Goal: Task Accomplishment & Management: Complete application form

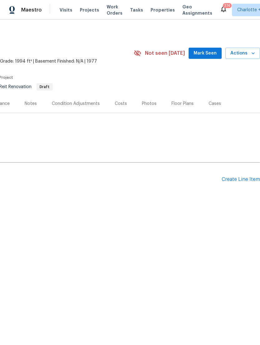
scroll to position [0, 92]
click at [238, 180] on div "Create Line Item" at bounding box center [240, 179] width 38 height 6
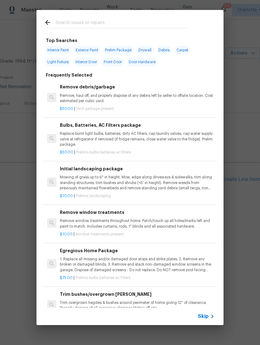
click at [208, 316] on icon at bounding box center [211, 315] width 7 height 7
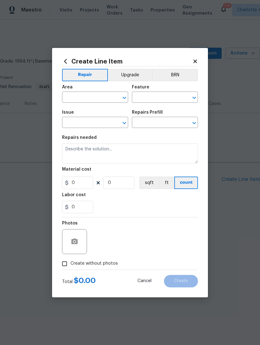
click at [94, 98] on input "text" at bounding box center [86, 98] width 49 height 10
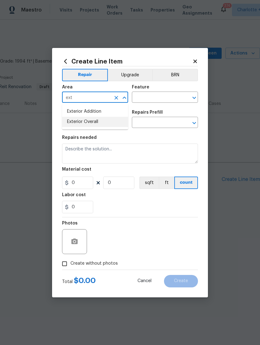
click at [99, 121] on li "Exterior Overall" at bounding box center [95, 122] width 66 height 10
type input "Exterior Overall"
click at [160, 96] on input "text" at bounding box center [156, 98] width 49 height 10
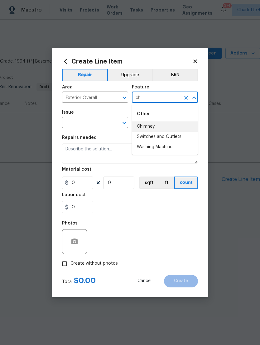
click at [152, 129] on li "Chimney" at bounding box center [165, 126] width 66 height 10
type input "Chimney"
click at [96, 121] on input "text" at bounding box center [86, 123] width 49 height 10
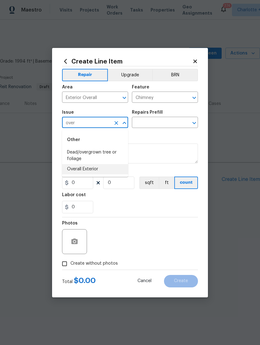
click at [98, 168] on li "Overall Exterior" at bounding box center [95, 169] width 66 height 10
type input "Overall Exterior"
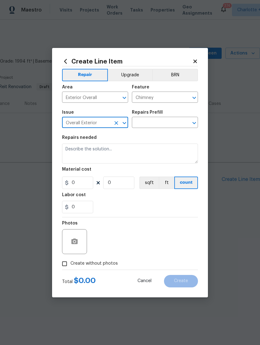
click at [158, 123] on input "text" at bounding box center [156, 123] width 49 height 10
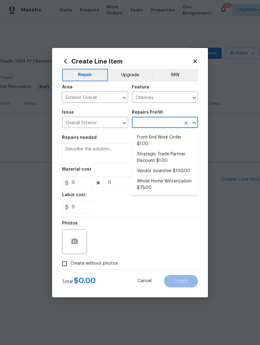
click at [175, 171] on li "Vendor Incentive $100.00" at bounding box center [165, 171] width 66 height 10
type input "Vendor Incentive $100.00"
type textarea "GC Bonus"
type input "1"
type input "100"
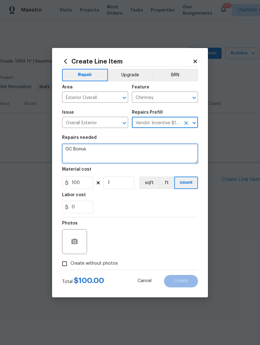
click at [112, 148] on textarea "GC Bonus" at bounding box center [130, 153] width 136 height 20
type textarea "G"
click at [74, 151] on textarea at bounding box center [130, 153] width 136 height 20
paste textarea "Hello [PERSON_NAME].[PERSON_NAME], we have a new house assigned as one of our l…"
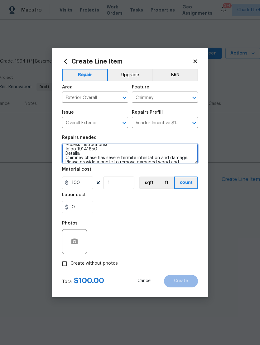
scroll to position [44, 0]
click at [107, 147] on textarea "Hello [PERSON_NAME].[PERSON_NAME], we have a new house assigned as one of our l…" at bounding box center [130, 153] width 136 height 20
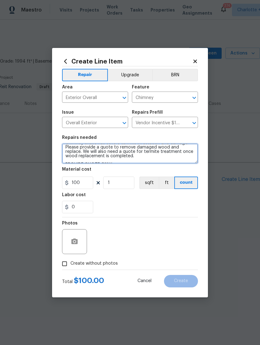
scroll to position [63, 0]
type textarea "Hello [PERSON_NAME].[PERSON_NAME], we have a new house assigned as one of our l…"
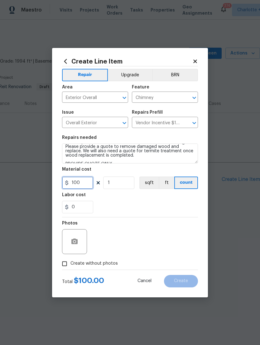
click at [88, 179] on input "100" at bounding box center [77, 182] width 31 height 12
click at [81, 183] on input "100" at bounding box center [77, 182] width 31 height 12
type input "75"
click at [68, 265] on input "Create without photos" at bounding box center [65, 264] width 12 height 12
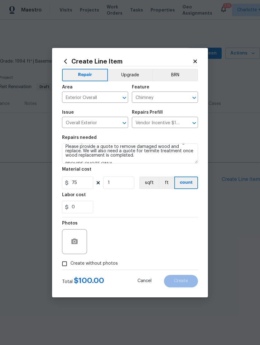
checkbox input "true"
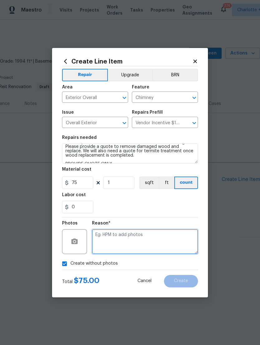
click at [144, 239] on textarea at bounding box center [145, 241] width 106 height 25
type textarea "Raas"
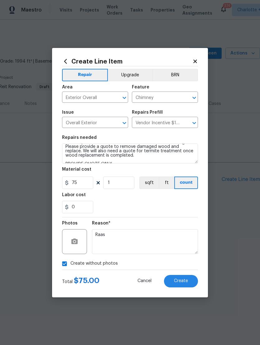
click at [183, 282] on span "Create" at bounding box center [181, 281] width 14 height 5
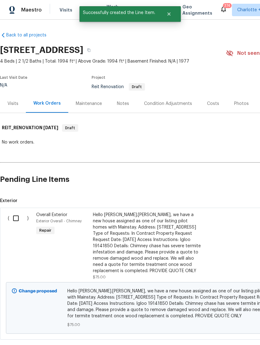
scroll to position [0, 0]
click at [16, 214] on input "checkbox" at bounding box center [18, 218] width 18 height 13
checkbox input "true"
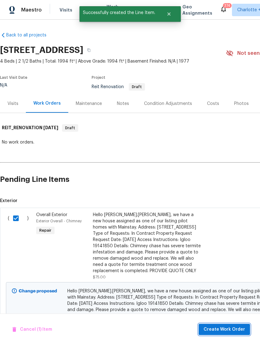
click at [223, 328] on span "Create Work Order" at bounding box center [223, 329] width 41 height 8
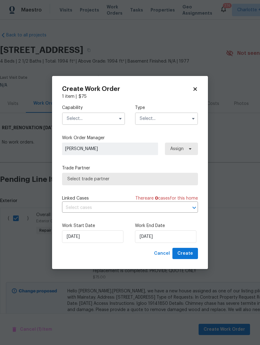
click at [93, 115] on input "text" at bounding box center [93, 118] width 63 height 12
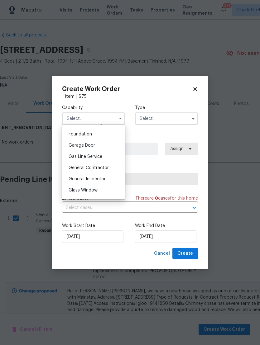
scroll to position [270, 0]
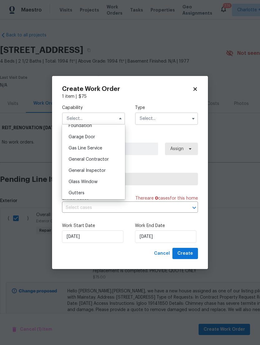
click at [100, 159] on span "General Contractor" at bounding box center [88, 159] width 40 height 4
type input "General Contractor"
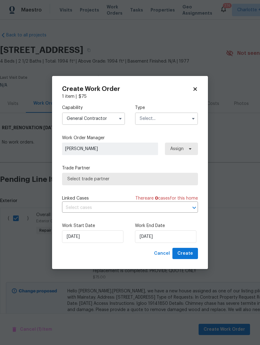
click at [163, 117] on input "text" at bounding box center [166, 118] width 63 height 12
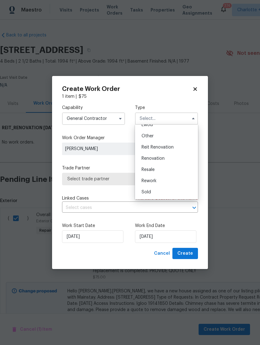
scroll to position [74, 0]
click at [171, 147] on span "Reit Renovation" at bounding box center [157, 147] width 32 height 4
type input "Reit Renovation"
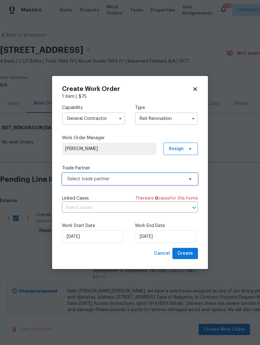
click at [169, 178] on span "Select trade partner" at bounding box center [125, 179] width 116 height 6
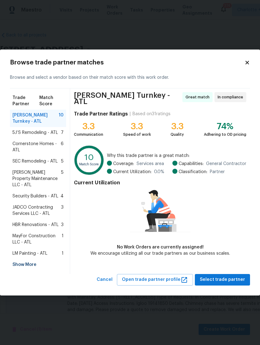
click at [40, 134] on span "5J’S Remodeling - ATL" at bounding box center [34, 132] width 45 height 6
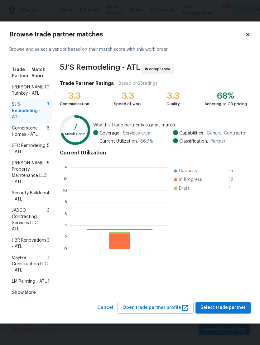
scroll to position [87, 99]
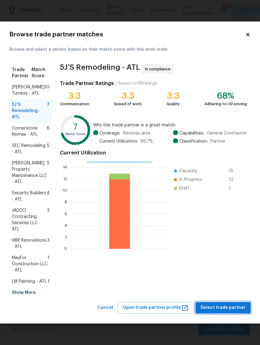
click at [222, 311] on span "Select trade partner" at bounding box center [222, 308] width 45 height 8
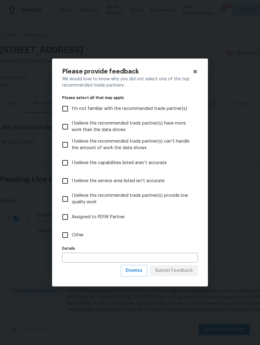
click at [86, 233] on label "Other" at bounding box center [126, 235] width 134 height 18
click at [72, 233] on input "Other" at bounding box center [65, 234] width 13 height 13
checkbox input "true"
click at [182, 272] on span "Submit Feedback" at bounding box center [174, 271] width 38 height 8
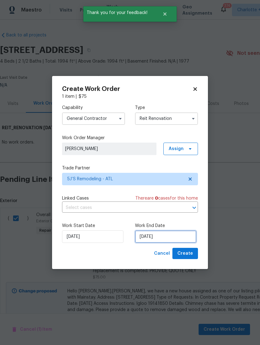
click at [175, 237] on input "[DATE]" at bounding box center [165, 236] width 61 height 12
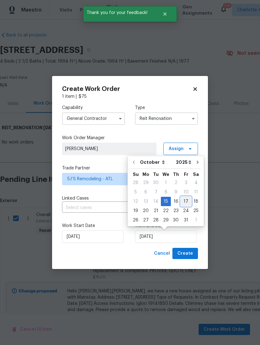
click at [184, 200] on div "17" at bounding box center [185, 201] width 10 height 9
type input "[DATE]"
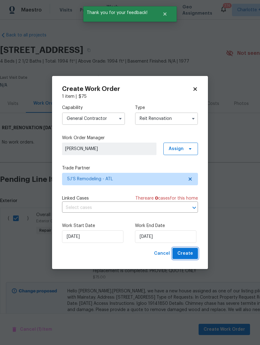
click at [185, 256] on span "Create" at bounding box center [185, 254] width 16 height 8
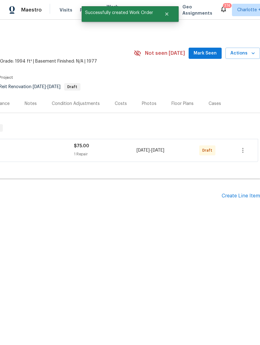
scroll to position [0, 92]
click at [236, 193] on div "Create Line Item" at bounding box center [240, 196] width 38 height 6
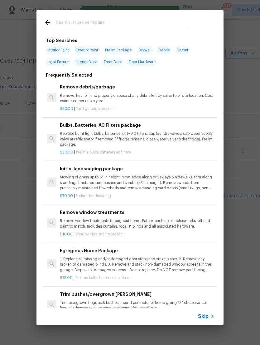
click at [209, 319] on icon at bounding box center [211, 315] width 7 height 7
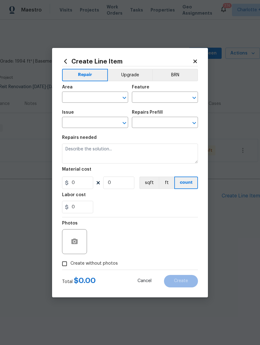
click at [96, 96] on input "text" at bounding box center [86, 98] width 49 height 10
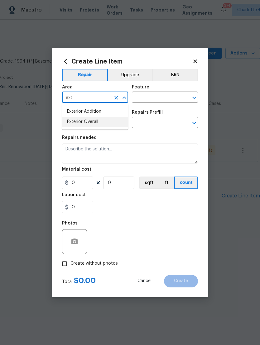
click at [99, 122] on li "Exterior Overall" at bounding box center [95, 122] width 66 height 10
type input "Exterior Overall"
click at [144, 96] on input "text" at bounding box center [156, 98] width 49 height 10
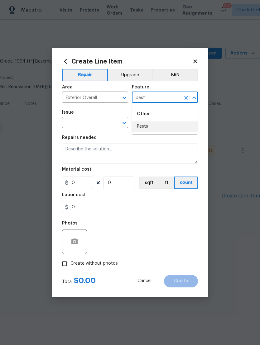
click at [147, 127] on li "Pests" at bounding box center [165, 126] width 66 height 10
type input "Pests"
click at [102, 120] on input "text" at bounding box center [86, 123] width 49 height 10
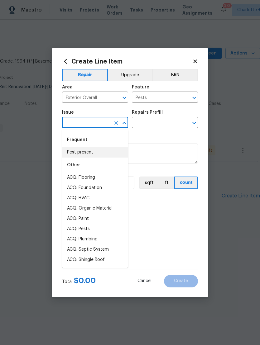
click at [89, 151] on li "Pest present" at bounding box center [95, 152] width 66 height 10
type input "Pest present"
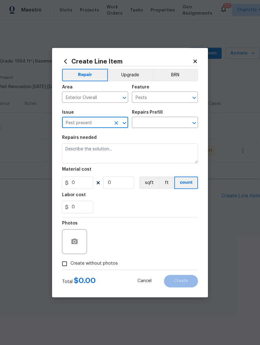
click at [146, 122] on input "text" at bounding box center [156, 123] width 49 height 10
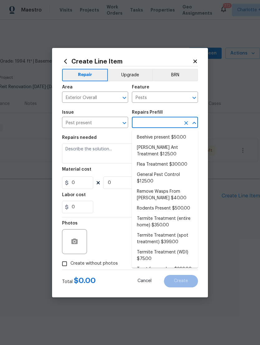
scroll to position [0, 0]
click at [157, 176] on li "General Pest Control $125.00" at bounding box center [165, 178] width 66 height 17
type input "General Pest Control $125.00"
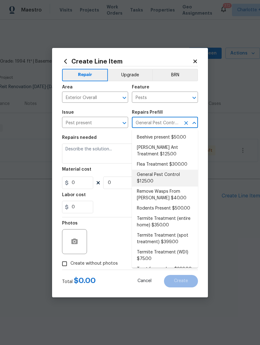
type textarea "General pest treatment for active pest/insect infestation - non termite"
type input "1"
type input "General Pest Control $125.00"
type input "125"
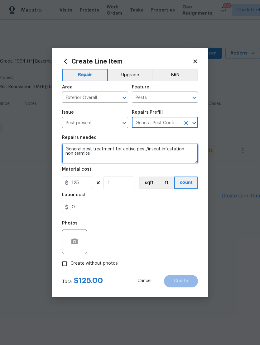
click at [68, 151] on textarea "General pest treatment for active pest/insect infestation - non termite" at bounding box center [130, 153] width 136 height 20
click at [72, 149] on textarea "General pest treatment for active pest/insect infestation - non termite" at bounding box center [130, 153] width 136 height 20
paste textarea "Hello [PERSON_NAME].[PERSON_NAME], we have a new house assigned as one of our l…"
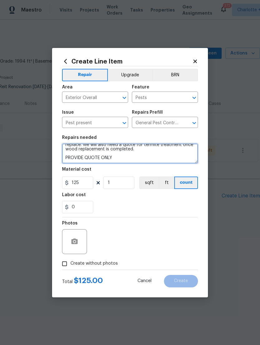
scroll to position [65, 0]
type textarea "Hello [PERSON_NAME].[PERSON_NAME], we have a new house assigned as one of our l…"
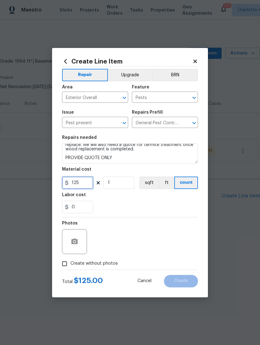
click at [82, 185] on input "125" at bounding box center [77, 182] width 31 height 12
type input "75"
click at [98, 264] on span "Create without photos" at bounding box center [93, 263] width 47 height 7
click at [70, 264] on input "Create without photos" at bounding box center [65, 264] width 12 height 12
checkbox input "true"
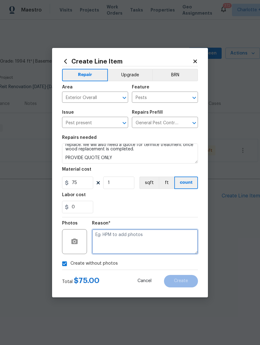
click at [125, 244] on textarea at bounding box center [145, 241] width 106 height 25
type textarea "Raas"
click at [182, 279] on span "Create" at bounding box center [181, 281] width 14 height 5
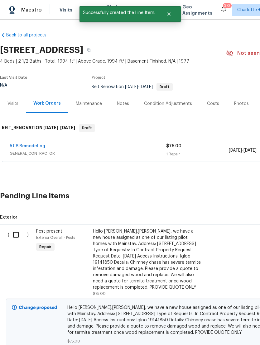
scroll to position [0, 0]
click at [16, 235] on input "checkbox" at bounding box center [18, 234] width 18 height 13
checkbox input "true"
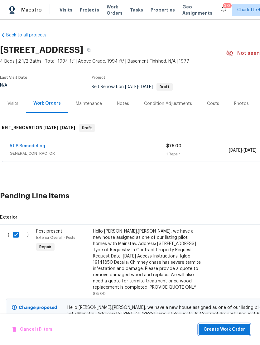
click at [229, 330] on span "Create Work Order" at bounding box center [223, 329] width 41 height 8
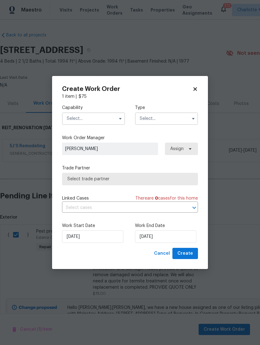
click at [91, 119] on input "text" at bounding box center [93, 118] width 63 height 12
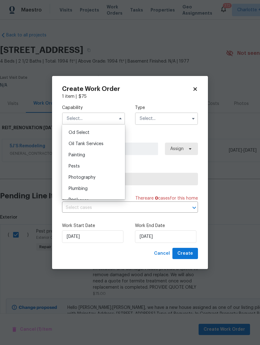
scroll to position [499, 0]
click at [77, 166] on span "Pests" at bounding box center [73, 166] width 11 height 4
type input "Pests"
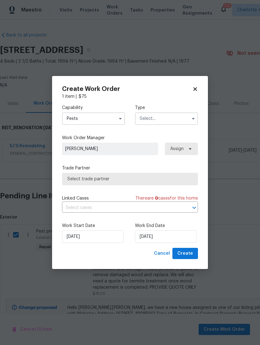
click at [163, 119] on input "text" at bounding box center [166, 118] width 63 height 12
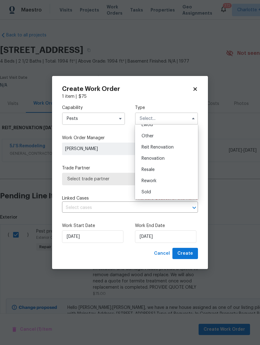
scroll to position [74, 0]
click at [171, 147] on span "Reit Renovation" at bounding box center [157, 147] width 32 height 4
type input "Reit Renovation"
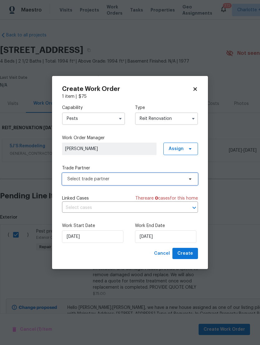
click at [139, 176] on span "Select trade partner" at bounding box center [125, 179] width 116 height 6
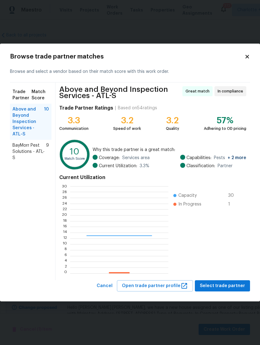
scroll to position [87, 98]
click at [34, 145] on span "BayMorr Pest Solutions - ATL-S" at bounding box center [29, 151] width 34 height 19
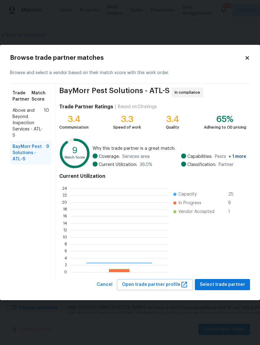
scroll to position [87, 98]
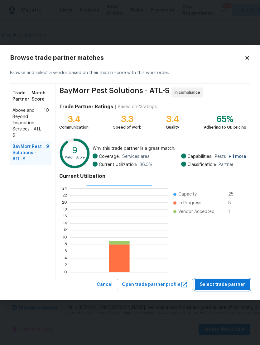
click at [223, 287] on span "Select trade partner" at bounding box center [221, 285] width 45 height 8
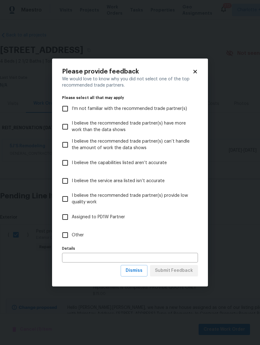
click at [81, 237] on span "Other" at bounding box center [78, 235] width 12 height 7
click at [72, 237] on input "Other" at bounding box center [65, 234] width 13 height 13
checkbox input "true"
click at [185, 268] on span "Submit Feedback" at bounding box center [174, 271] width 38 height 8
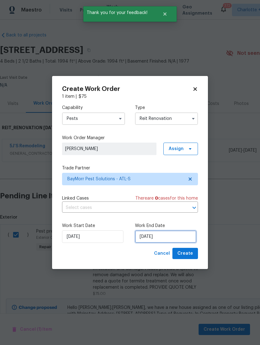
click at [170, 237] on input "[DATE]" at bounding box center [165, 236] width 61 height 12
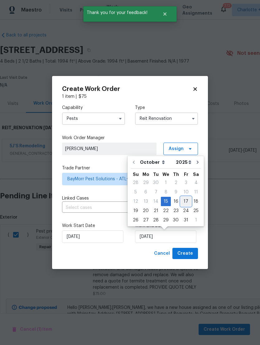
click at [184, 200] on div "17" at bounding box center [185, 201] width 10 height 9
type input "[DATE]"
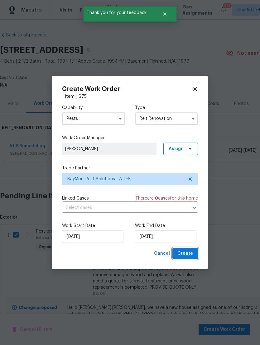
click at [190, 252] on span "Create" at bounding box center [185, 254] width 16 height 8
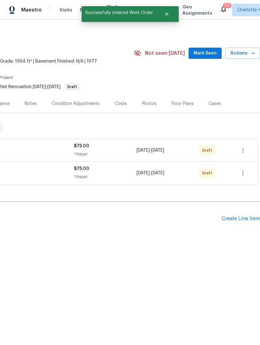
scroll to position [0, 92]
click at [240, 174] on icon "button" at bounding box center [242, 172] width 7 height 7
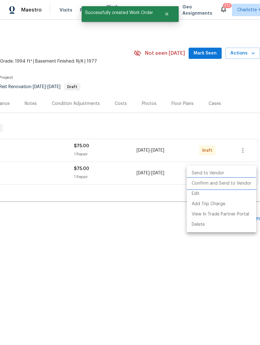
click at [236, 183] on li "Confirm and Send to Vendor" at bounding box center [220, 183] width 69 height 10
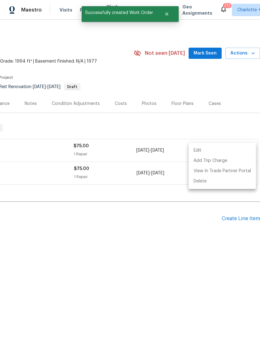
click at [179, 238] on div at bounding box center [130, 172] width 260 height 345
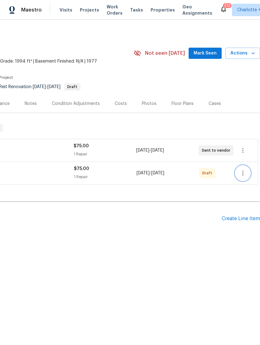
click at [241, 173] on icon "button" at bounding box center [242, 172] width 7 height 7
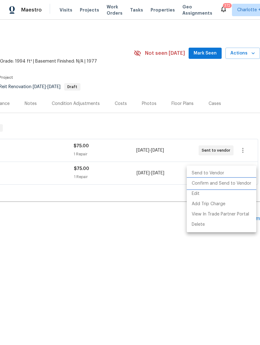
click at [235, 182] on li "Confirm and Send to Vendor" at bounding box center [220, 183] width 69 height 10
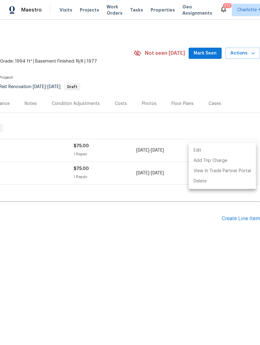
click at [191, 241] on div at bounding box center [130, 172] width 260 height 345
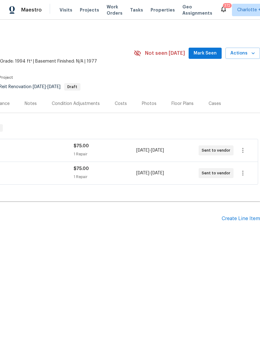
click at [209, 54] on span "Mark Seen" at bounding box center [204, 53] width 23 height 8
click at [28, 104] on div "Notes" at bounding box center [31, 104] width 12 height 6
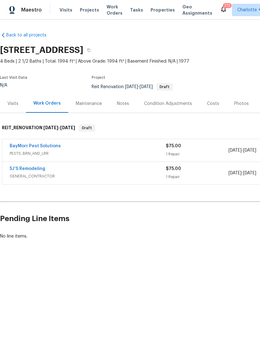
click at [124, 102] on div "Notes" at bounding box center [123, 104] width 12 height 6
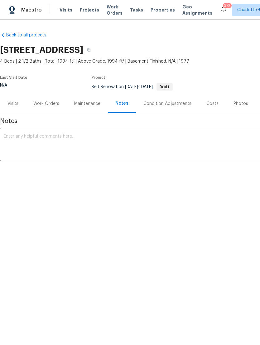
click at [46, 141] on textarea at bounding box center [176, 145] width 344 height 22
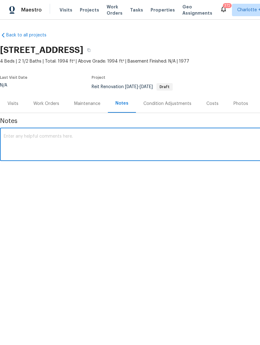
click at [43, 138] on textarea at bounding box center [176, 145] width 344 height 22
paste textarea "https://opendoor.enterprise.slack.com/archives/C07MY6AKJKG/p1760539549857819"
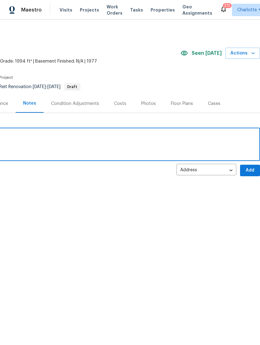
scroll to position [0, 92]
type textarea "https://opendoor.enterprise.slack.com/archives/C07MY6AKJKG/p1760539549857819"
click at [251, 171] on span "Add" at bounding box center [250, 170] width 10 height 8
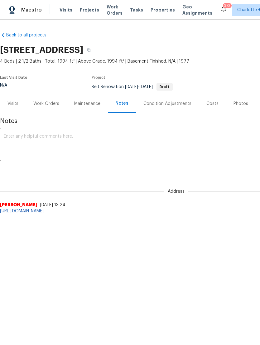
scroll to position [0, 0]
